Goal: Task Accomplishment & Management: Use online tool/utility

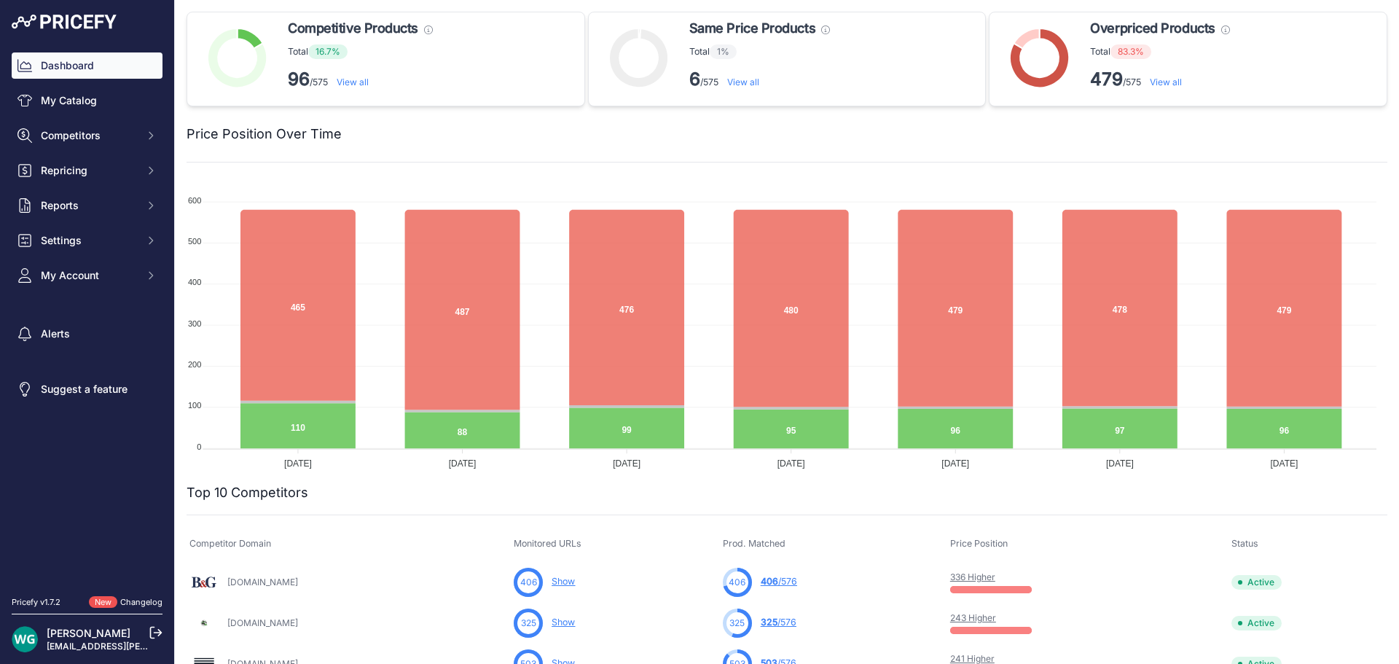
click at [101, 135] on span "Competitors" at bounding box center [88, 135] width 95 height 15
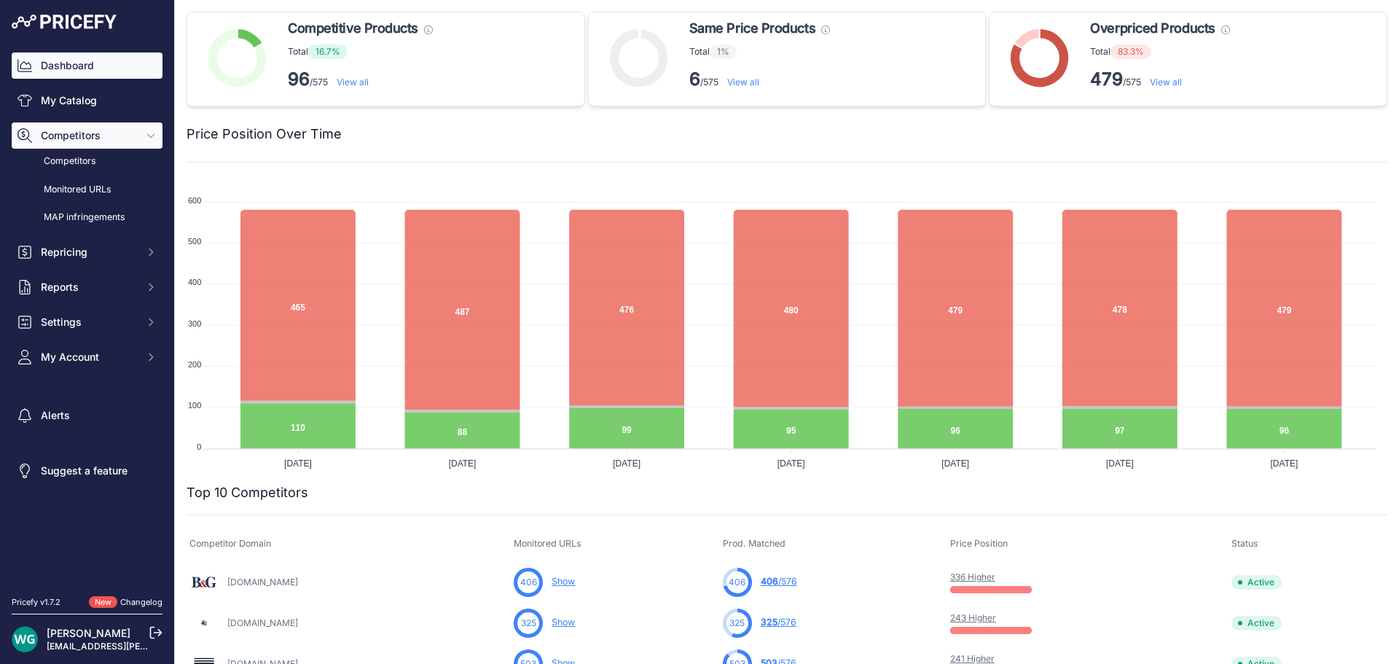
drag, startPoint x: 103, startPoint y: 133, endPoint x: 103, endPoint y: 142, distance: 8.7
click at [103, 133] on span "Competitors" at bounding box center [88, 135] width 95 height 15
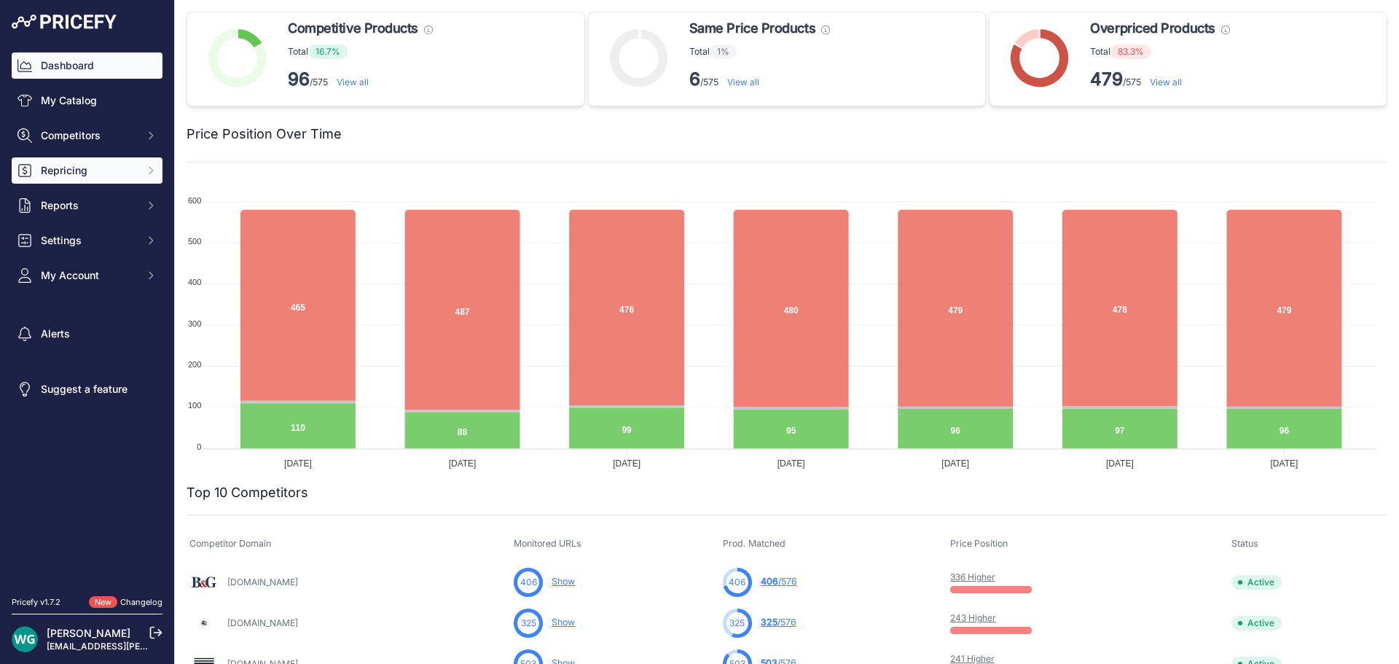
click at [108, 167] on span "Repricing" at bounding box center [88, 170] width 95 height 15
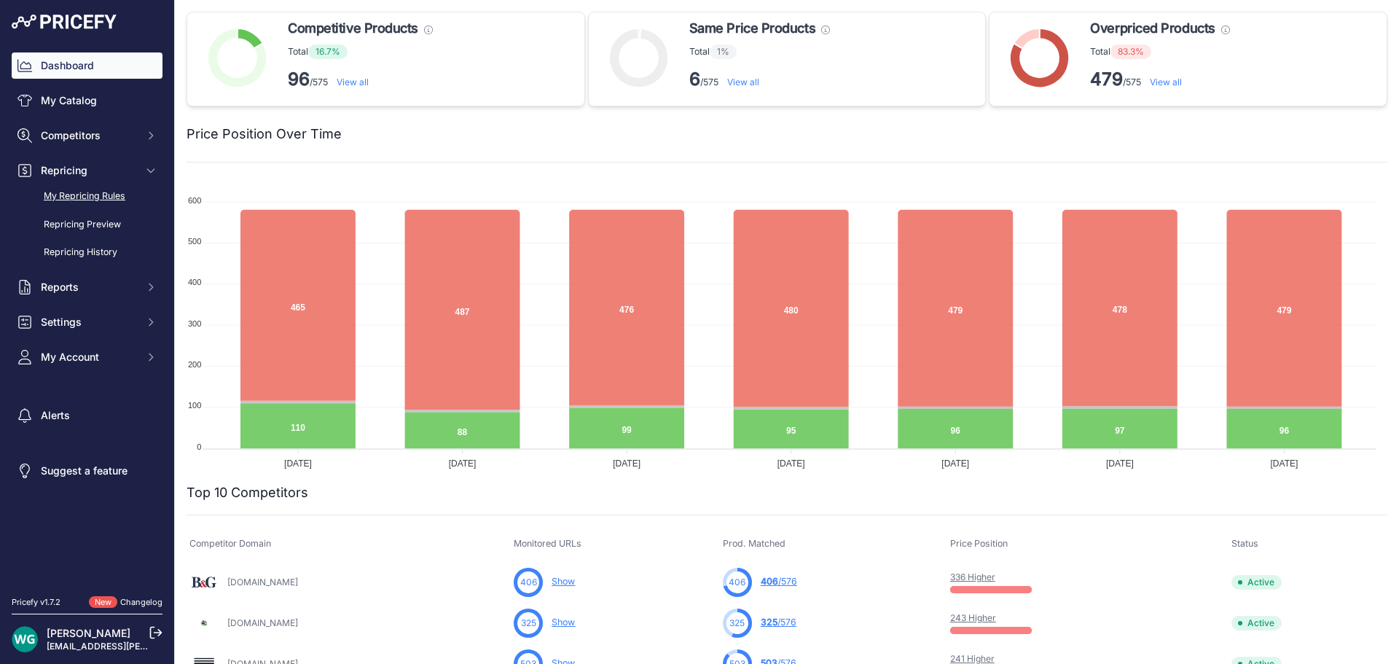
click at [114, 192] on link "My Repricing Rules" at bounding box center [87, 197] width 151 height 26
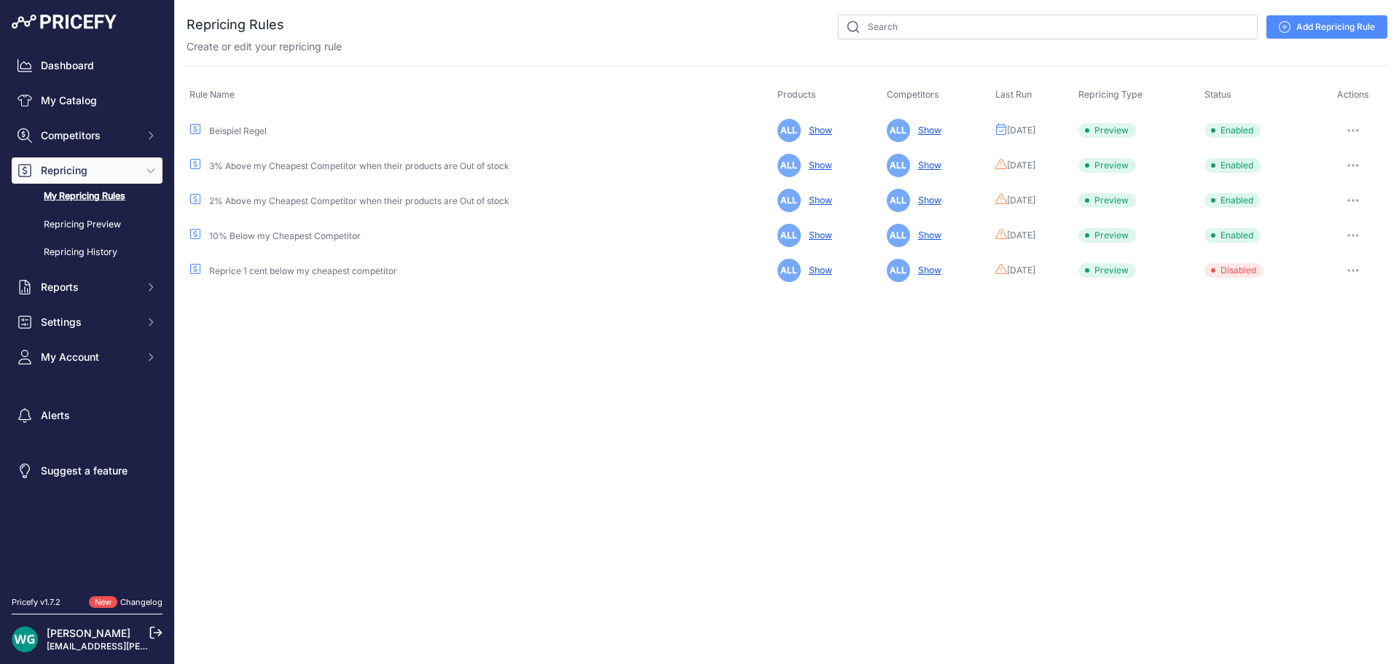
click at [1349, 130] on icon "button" at bounding box center [1348, 130] width 1 height 1
click at [1334, 208] on button "Reprice Now" at bounding box center [1337, 207] width 93 height 23
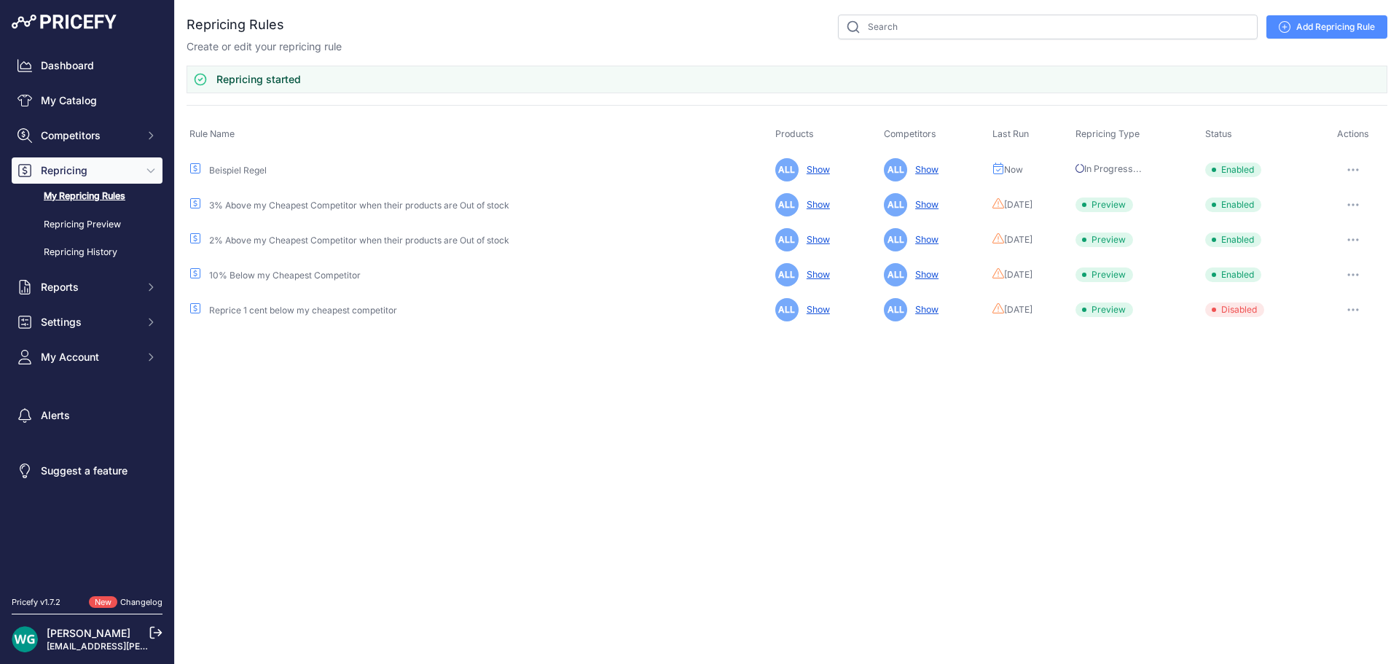
click at [119, 173] on span "Repricing" at bounding box center [88, 170] width 95 height 15
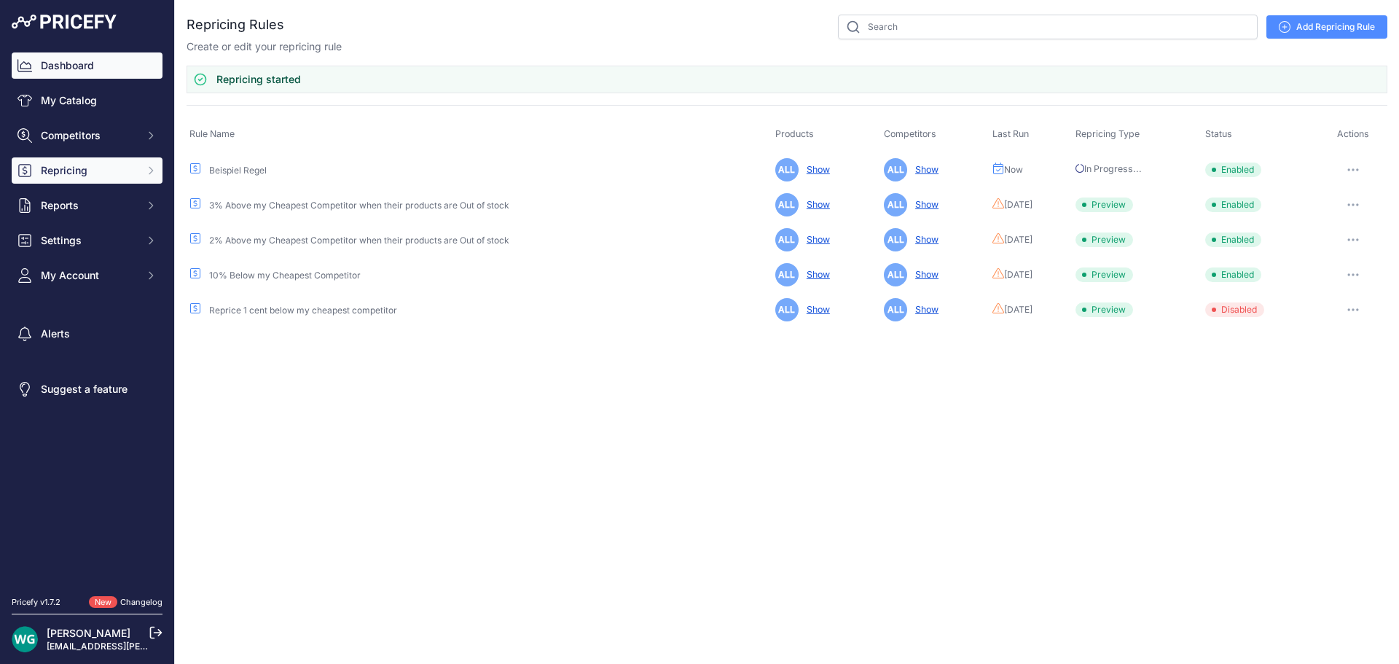
click at [98, 60] on link "Dashboard" at bounding box center [87, 65] width 151 height 26
